Goal: Task Accomplishment & Management: Complete application form

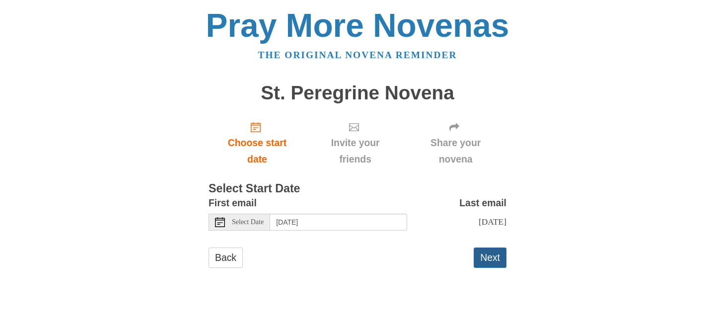
click at [488, 256] on button "Next" at bounding box center [490, 257] width 33 height 20
click at [502, 247] on button "Next" at bounding box center [490, 257] width 33 height 20
click at [495, 257] on button "Next" at bounding box center [490, 257] width 33 height 20
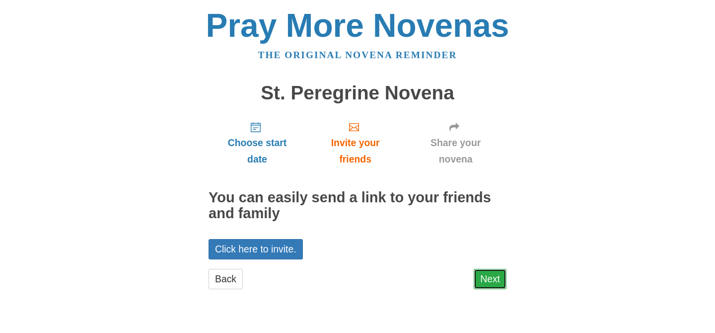
click at [490, 281] on link "Next" at bounding box center [490, 279] width 33 height 20
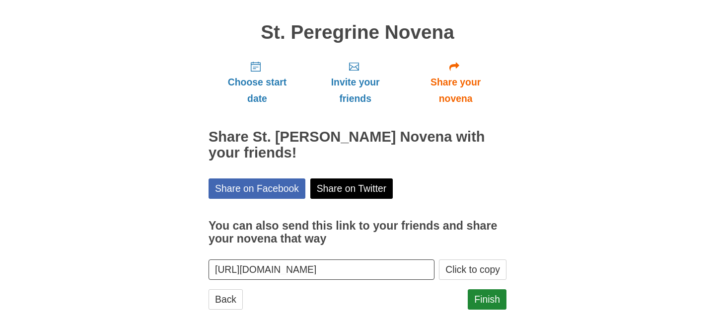
scroll to position [66, 0]
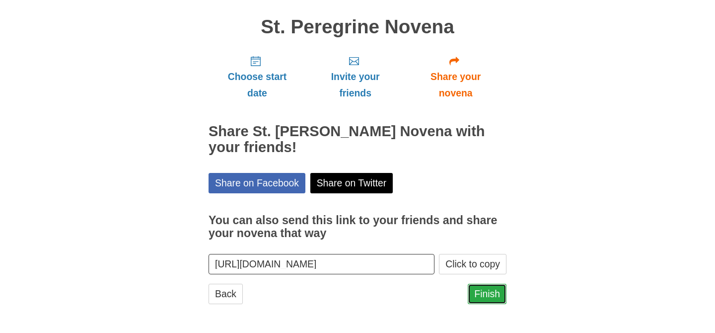
click at [489, 299] on link "Finish" at bounding box center [487, 294] width 39 height 20
